Goal: Check status: Check status

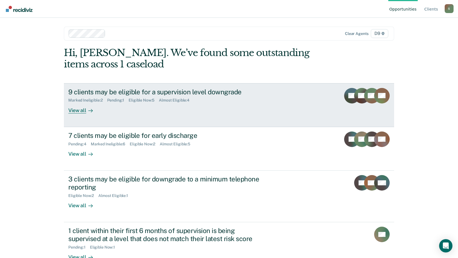
click at [160, 97] on div "Marked Ineligible : 2 Pending : 1 Eligible Now : 5 Almost Eligible : 4" at bounding box center [165, 99] width 195 height 7
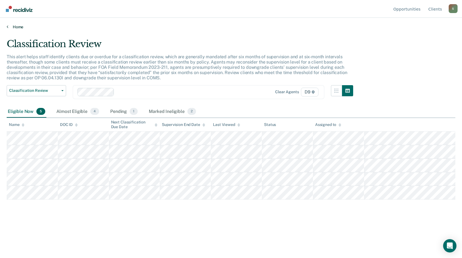
click at [13, 29] on link "Home" at bounding box center [231, 26] width 448 height 5
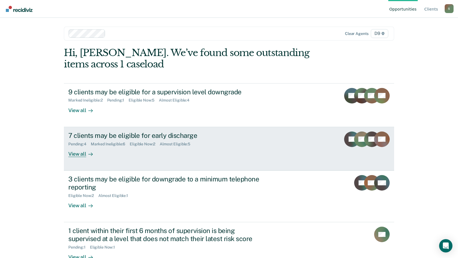
click at [99, 136] on div "7 clients may be eligible for early discharge" at bounding box center [165, 136] width 195 height 8
